Goal: Information Seeking & Learning: Check status

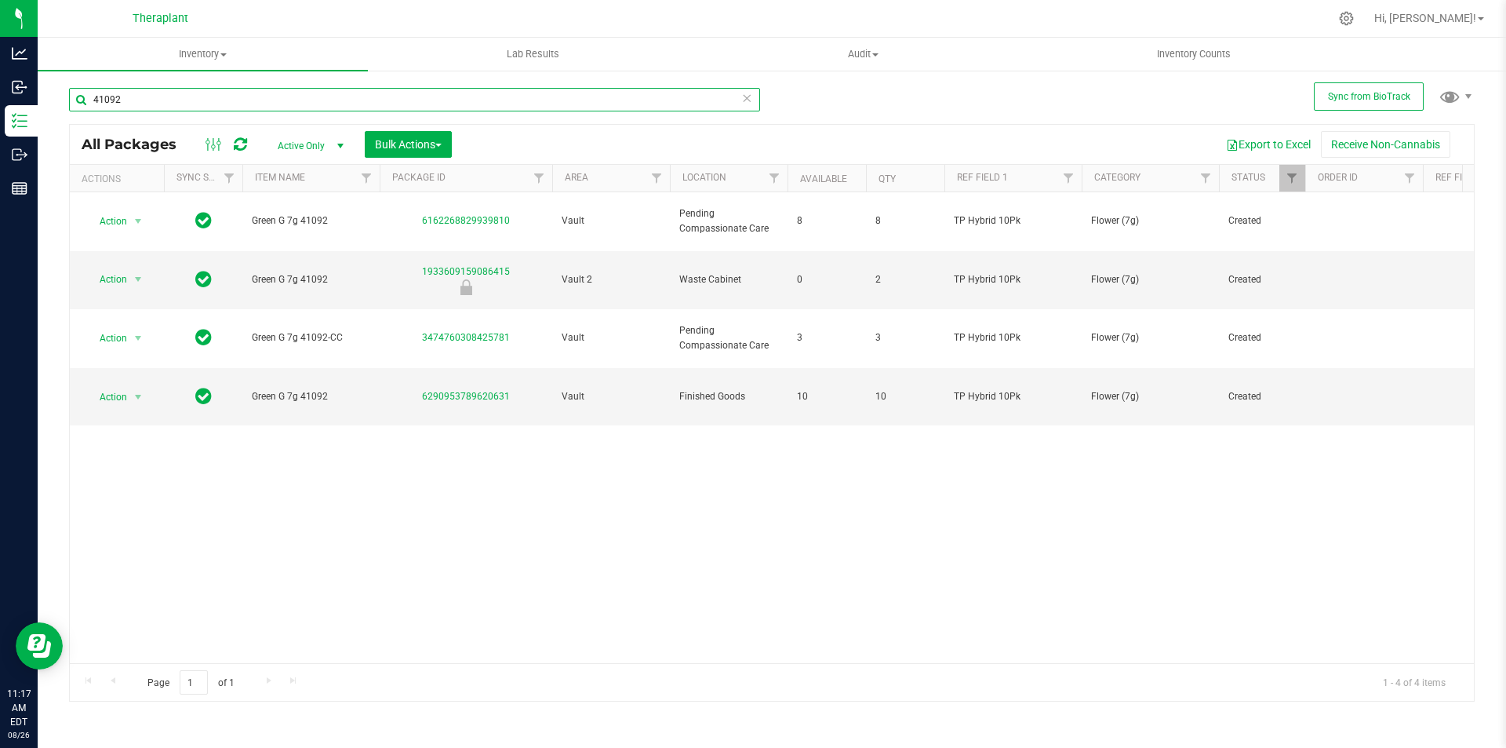
click at [355, 99] on input "41092" at bounding box center [414, 100] width 691 height 24
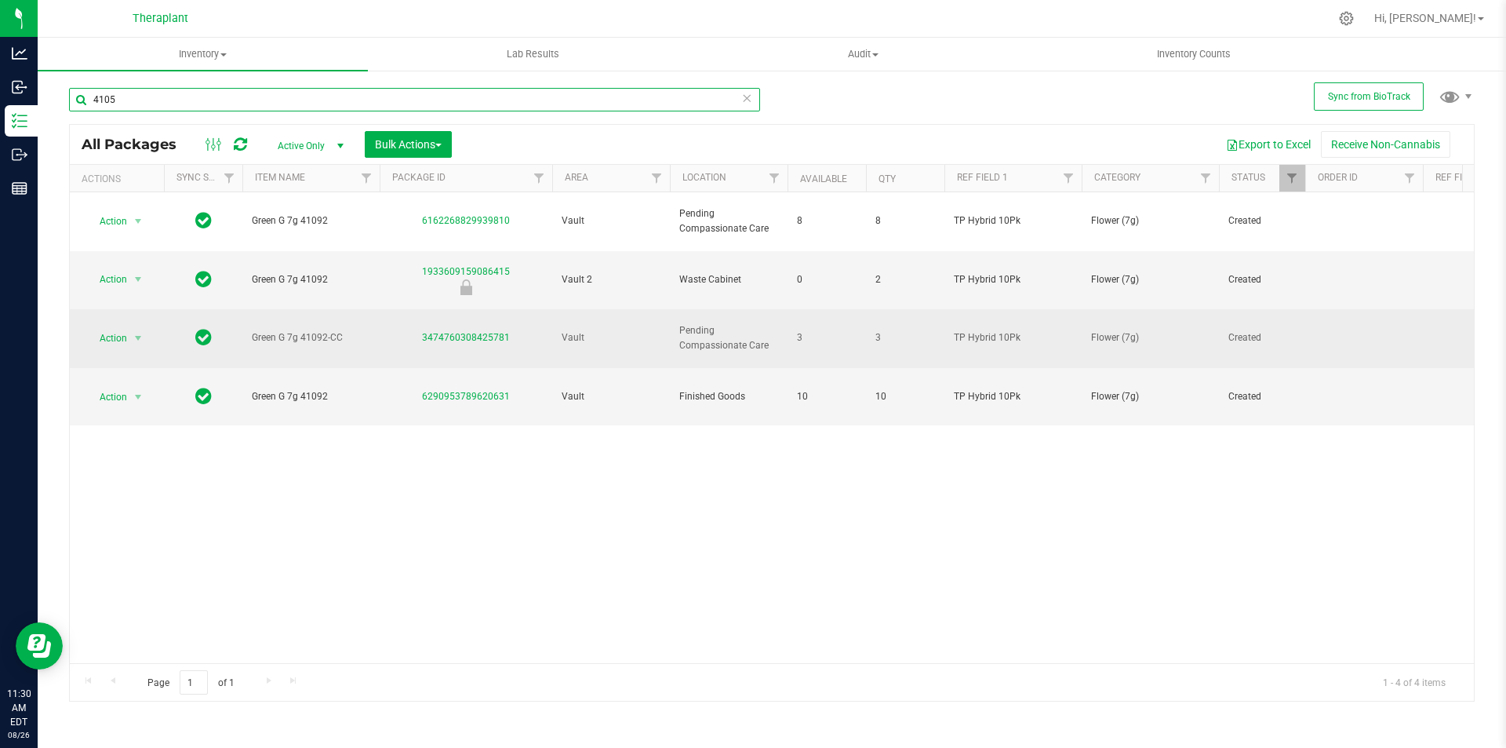
type input "41053"
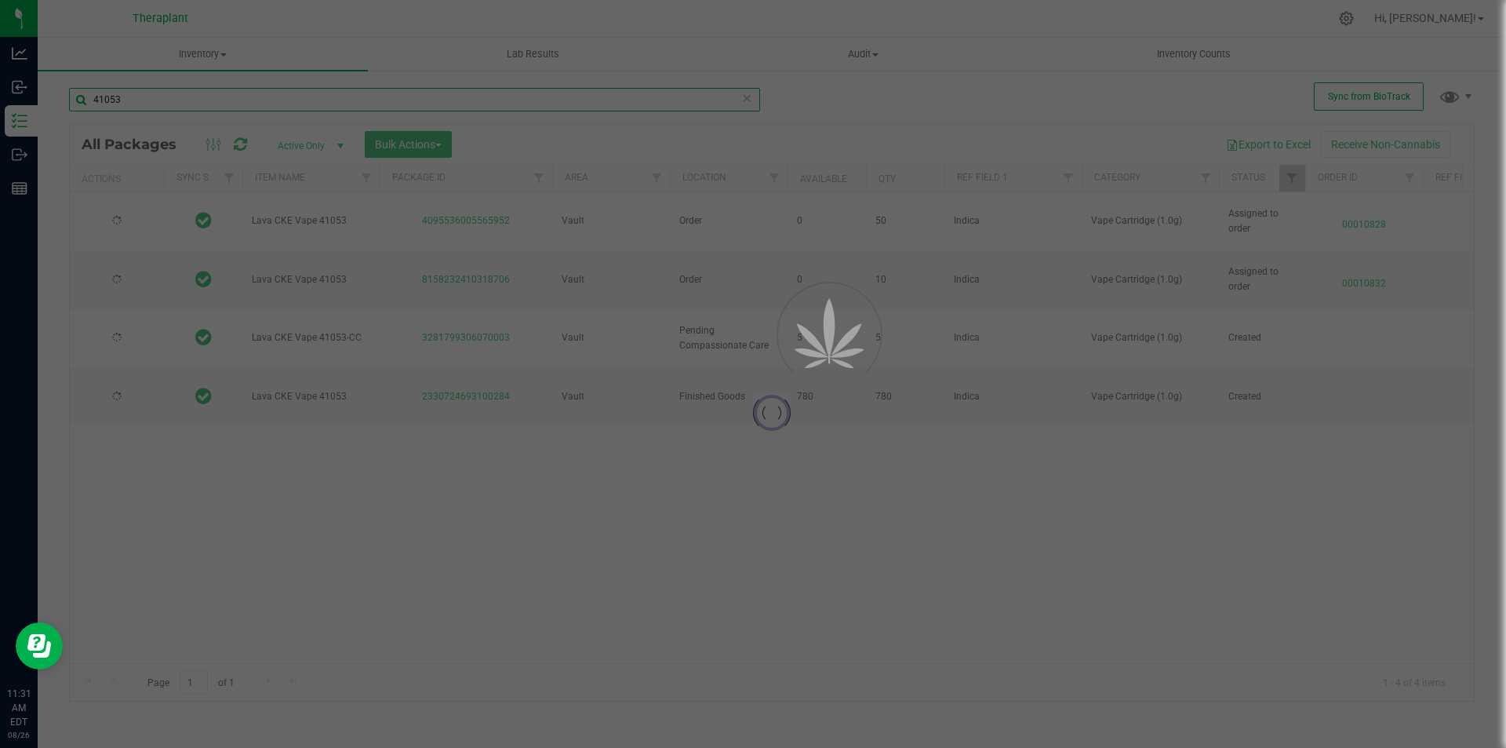
type input "[DATE]"
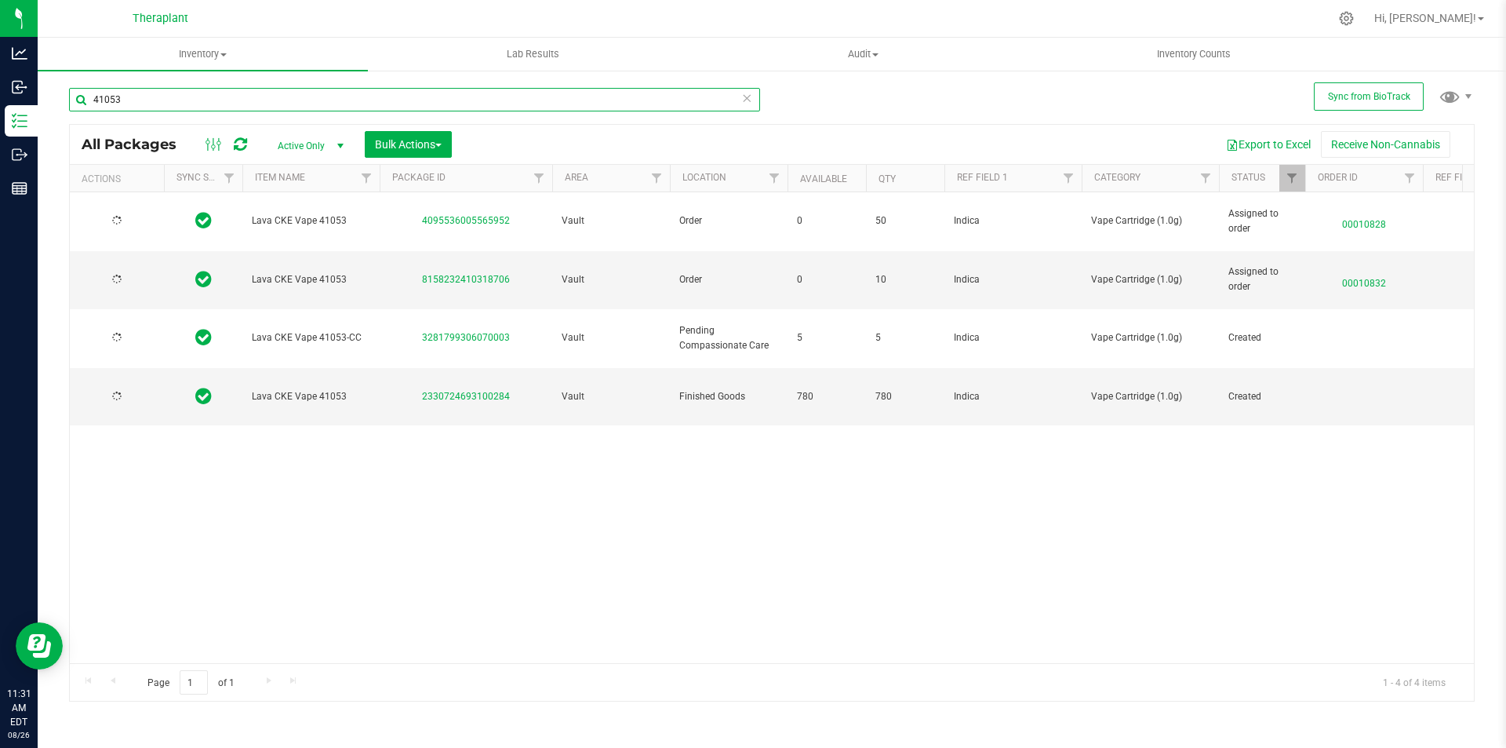
type input "[DATE]"
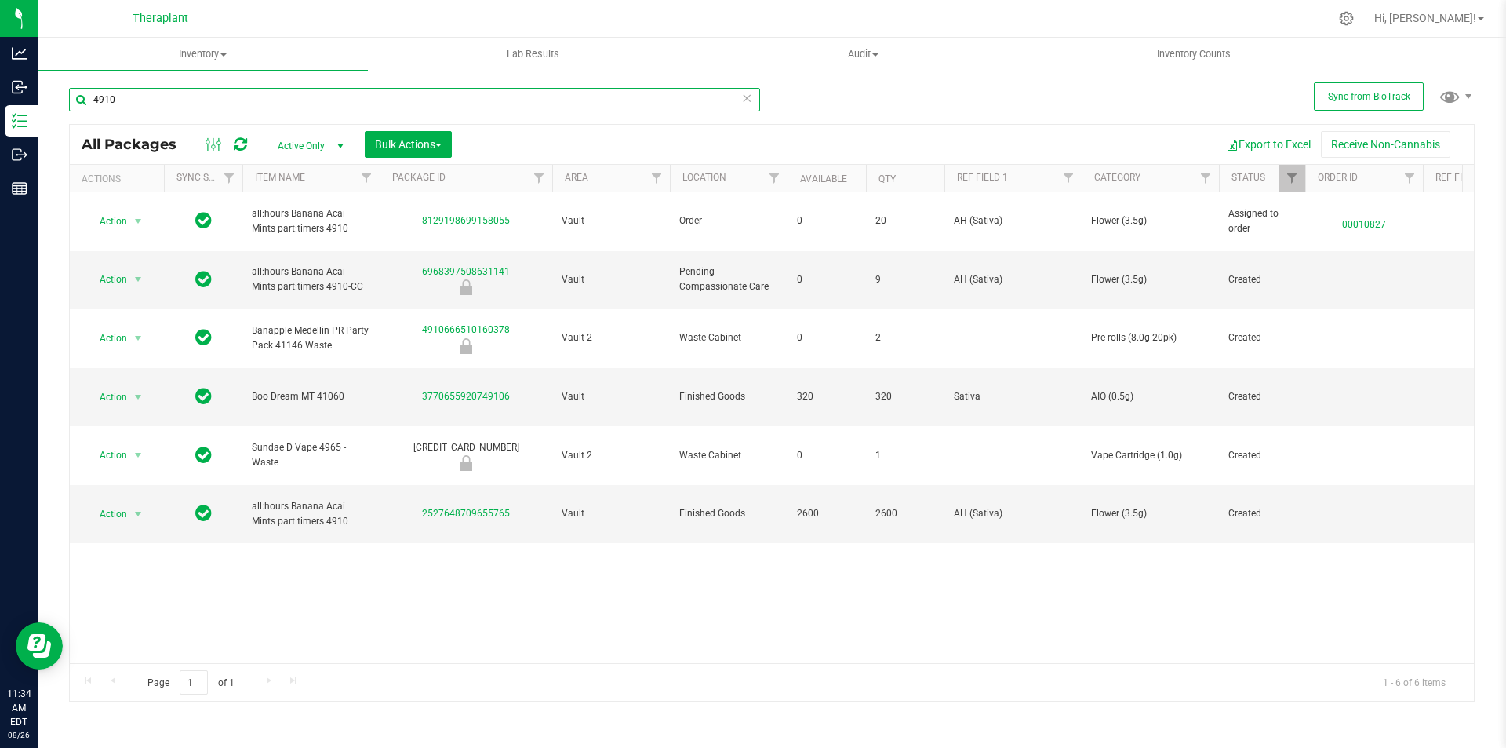
type input "4910"
click at [752, 99] on icon at bounding box center [746, 97] width 11 height 19
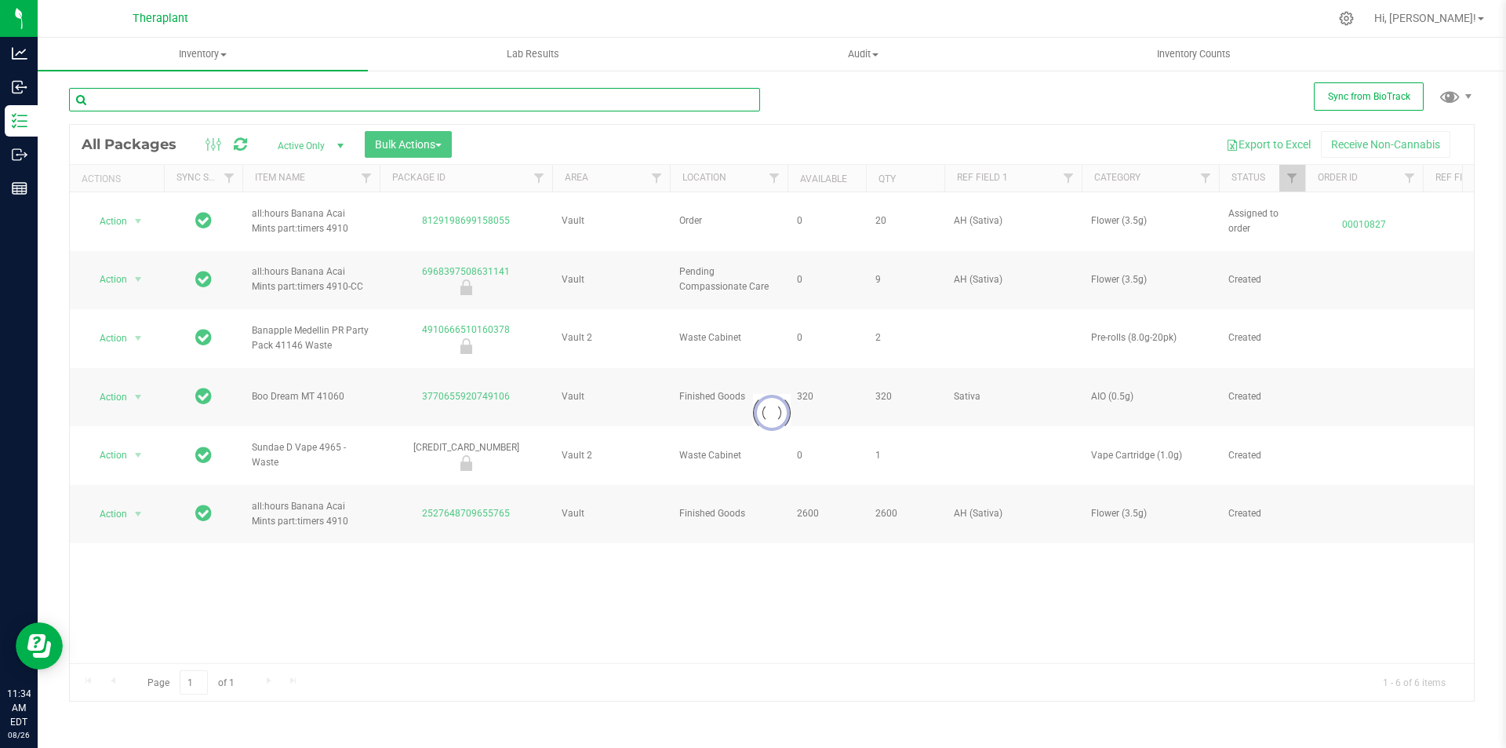
click at [733, 101] on input "text" at bounding box center [414, 100] width 691 height 24
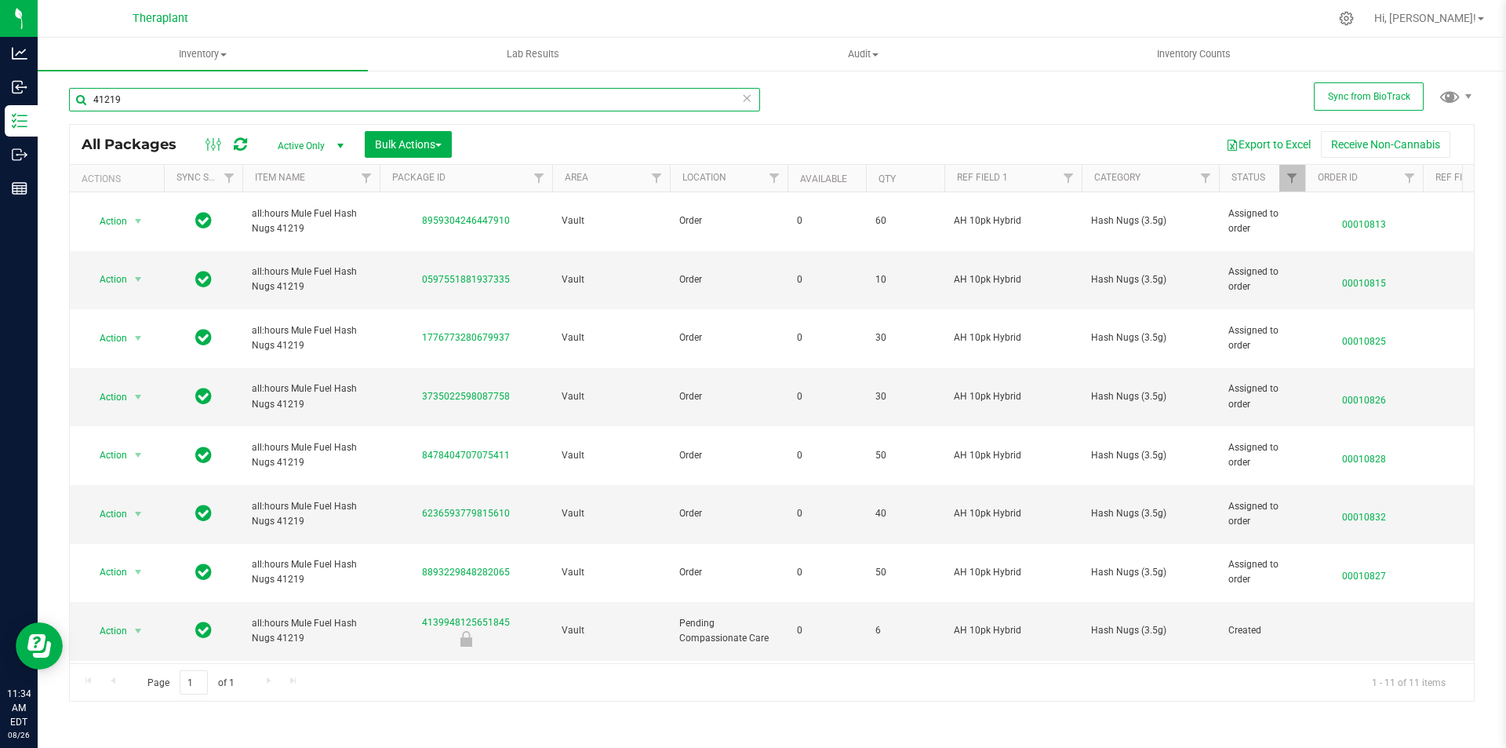
scroll to position [50, 0]
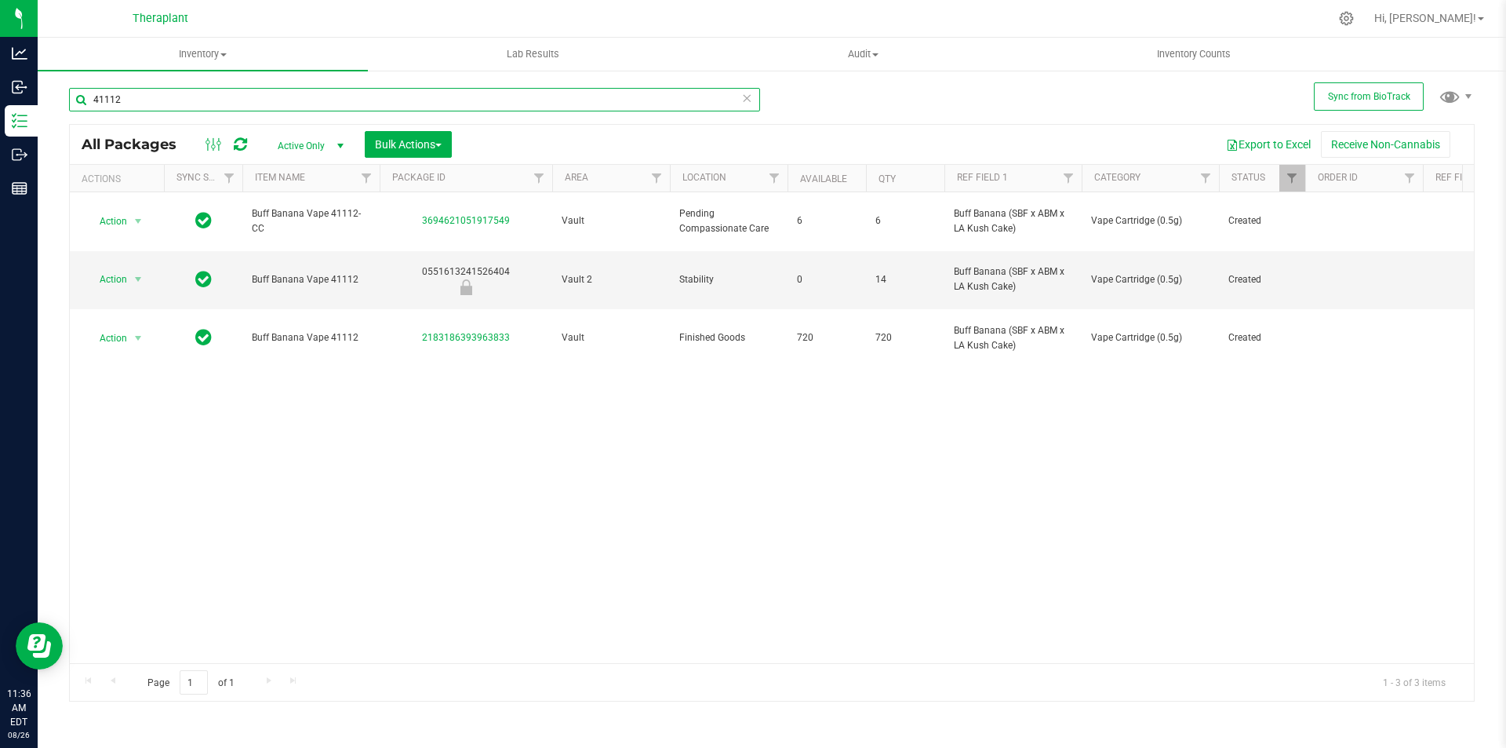
type input "41112"
click at [746, 100] on icon at bounding box center [746, 97] width 11 height 19
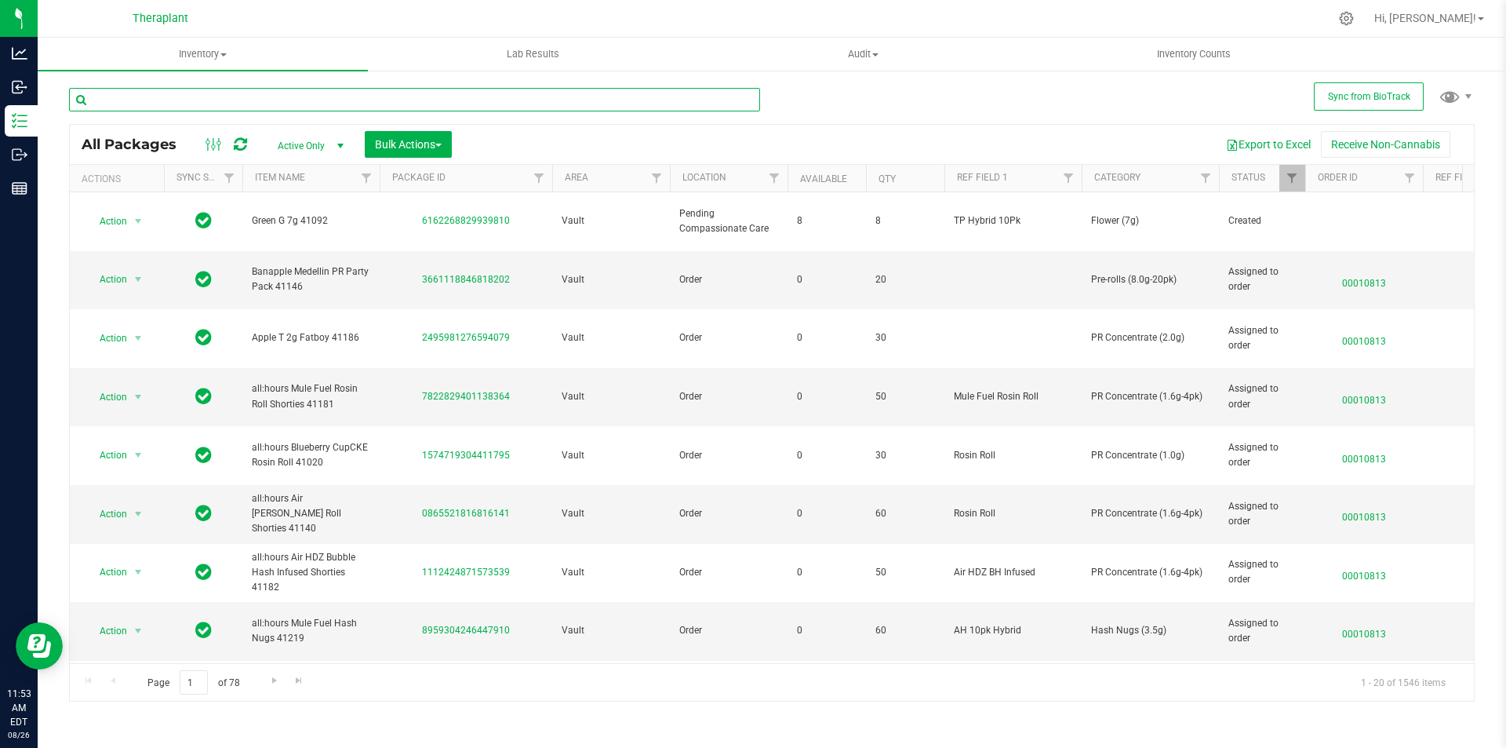
click at [621, 94] on input "text" at bounding box center [414, 100] width 691 height 24
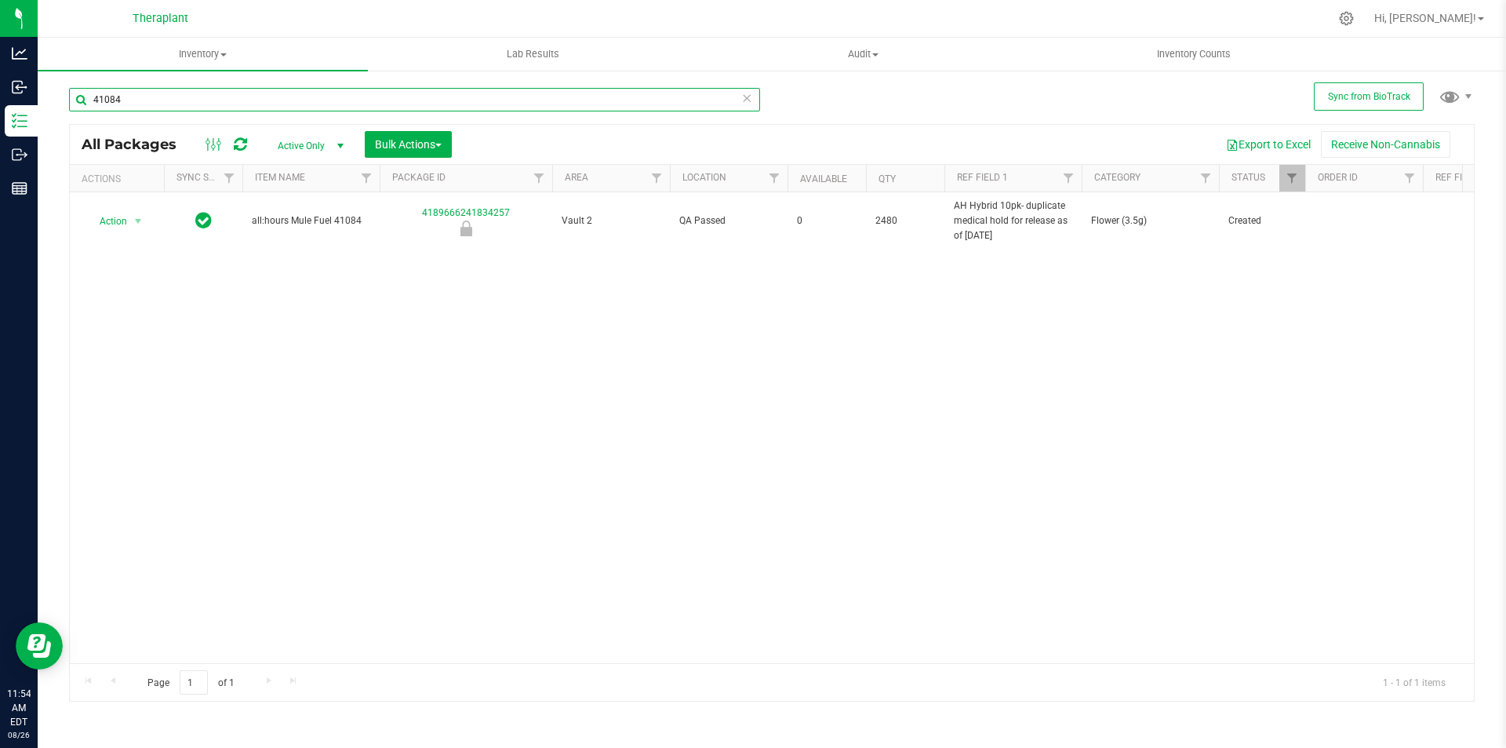
type input "41084"
click at [748, 101] on icon at bounding box center [746, 97] width 11 height 19
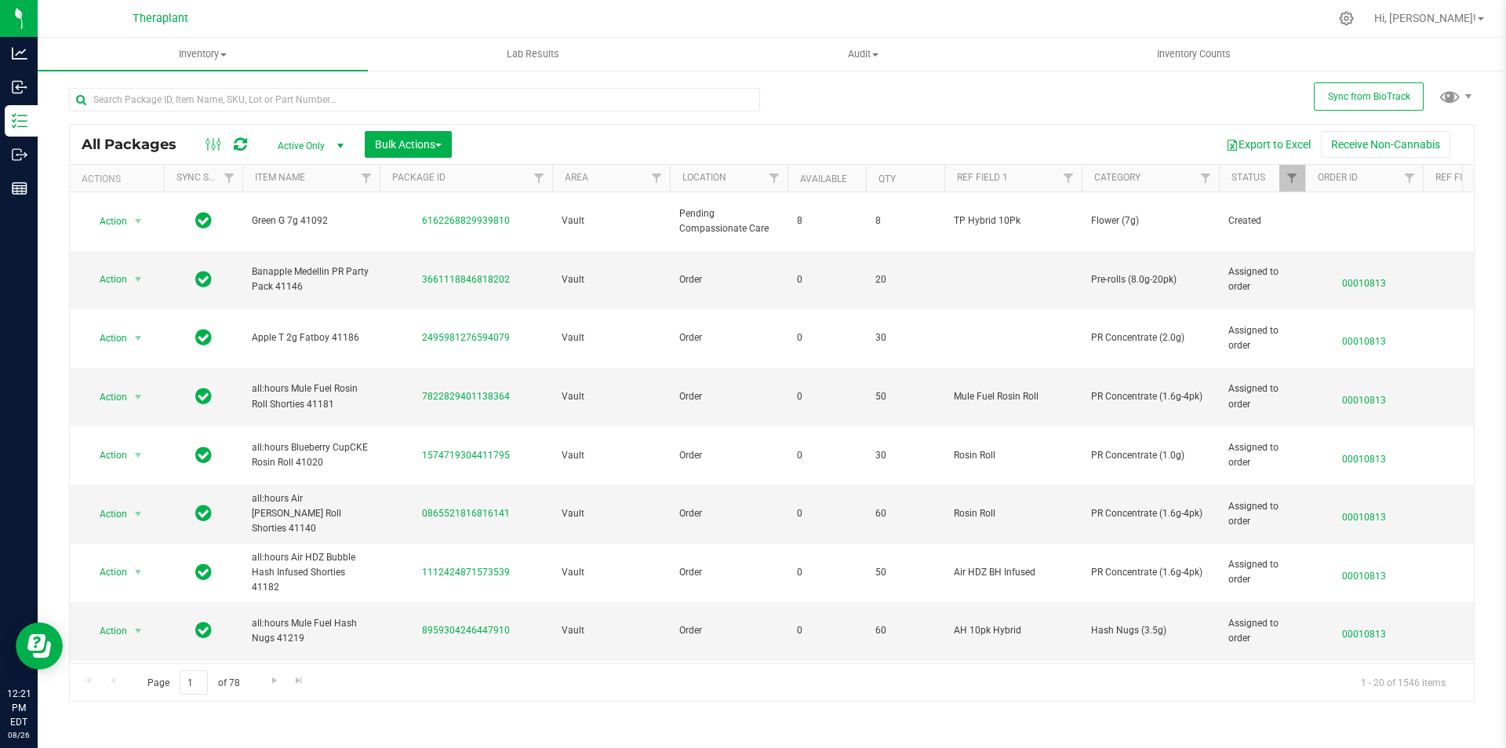
click at [234, 144] on icon at bounding box center [240, 145] width 13 height 16
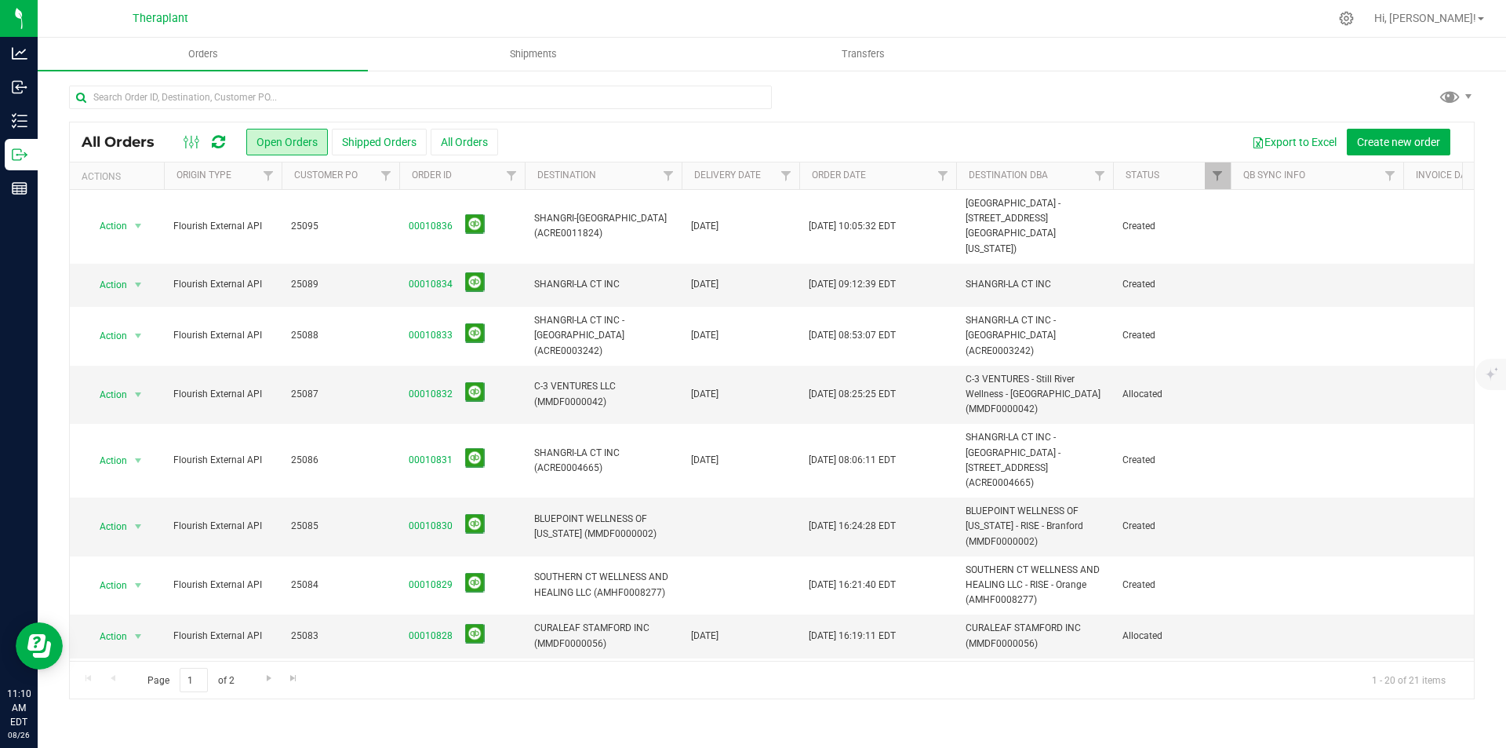
click at [218, 137] on icon at bounding box center [218, 142] width 13 height 16
click at [218, 140] on icon at bounding box center [218, 142] width 13 height 16
click at [218, 134] on icon at bounding box center [218, 142] width 13 height 16
click at [220, 140] on icon at bounding box center [218, 142] width 13 height 16
click at [220, 140] on icon at bounding box center [217, 142] width 17 height 19
